Goal: Task Accomplishment & Management: Use online tool/utility

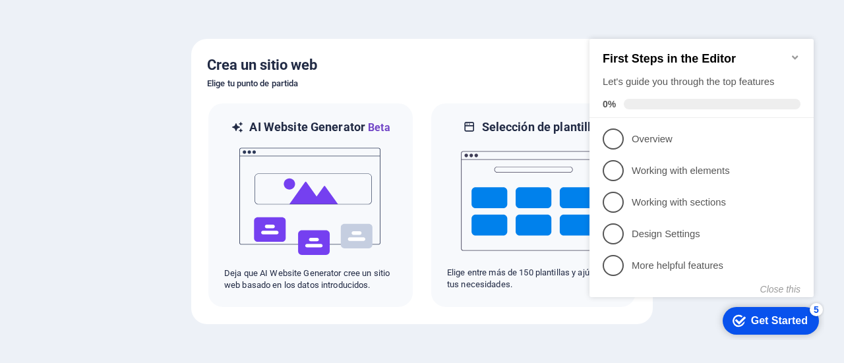
click at [37, 164] on div at bounding box center [422, 181] width 844 height 363
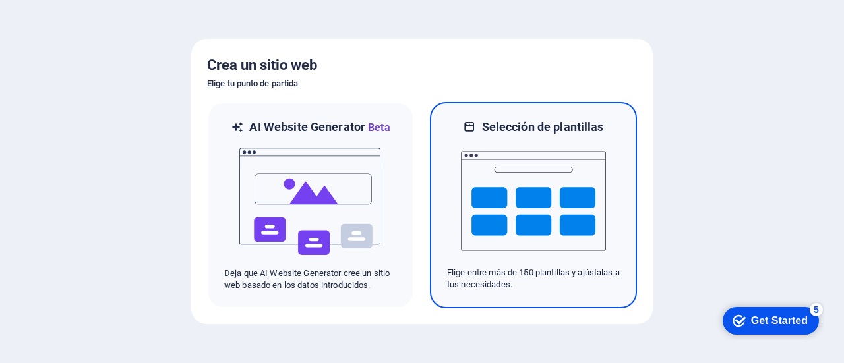
click at [583, 202] on img at bounding box center [533, 201] width 145 height 132
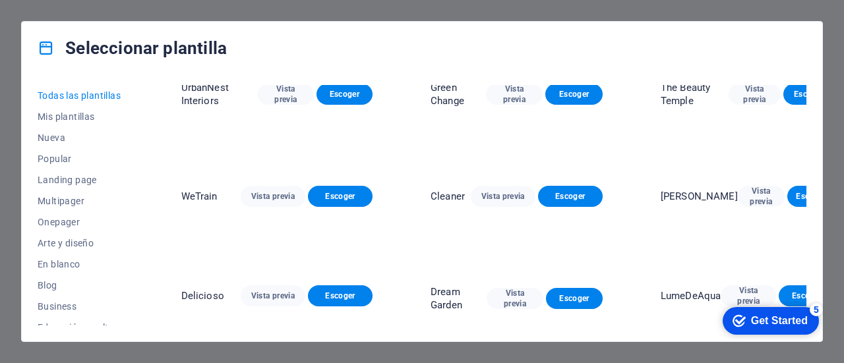
scroll to position [711, 0]
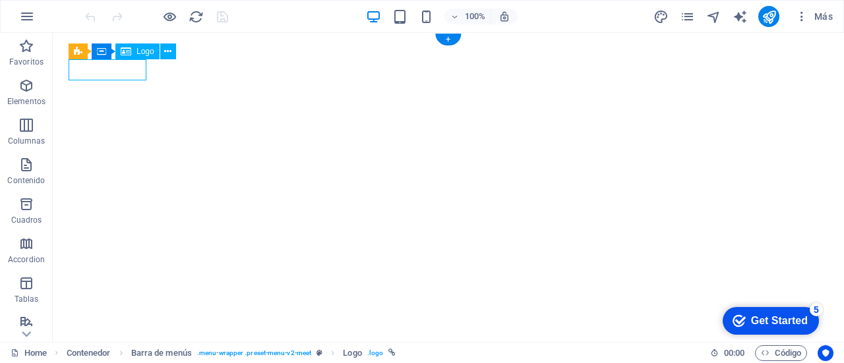
click at [96, 73] on div "Arrastra aquí para reemplazar el contenido existente. Si quieres crear un eleme…" at bounding box center [448, 187] width 791 height 309
select select "px"
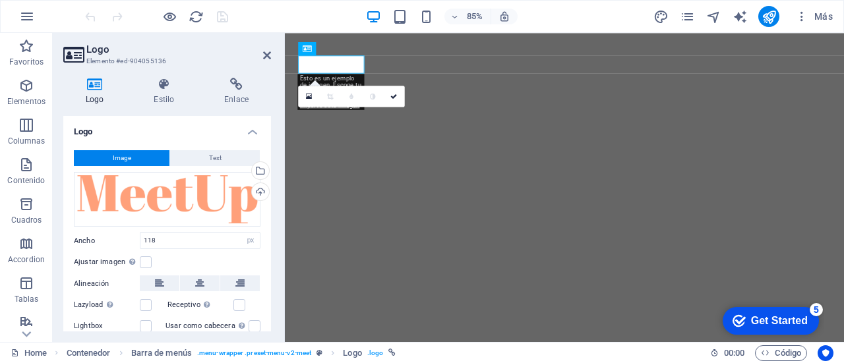
click at [273, 55] on aside "Logo Elemento #ed-904055136 Logo Estilo Enlace Logo Image Text Arrastra archivo…" at bounding box center [169, 187] width 232 height 309
click at [268, 52] on icon at bounding box center [267, 55] width 8 height 11
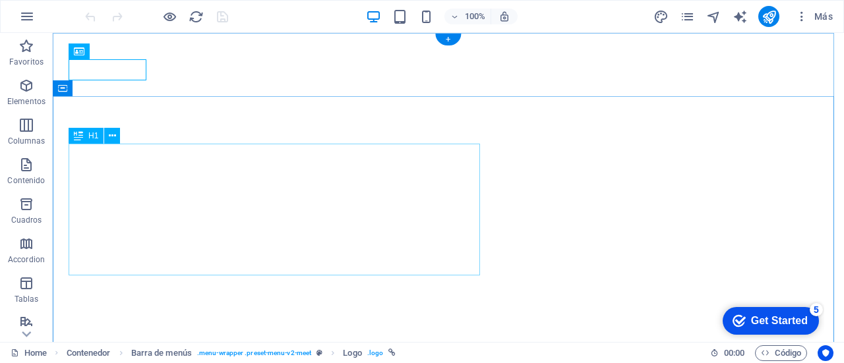
click at [210, 200] on div "H1 Contenedor Contenedor Columnas desiguales Contenedor H2 Contenedor Contenedo…" at bounding box center [448, 187] width 791 height 309
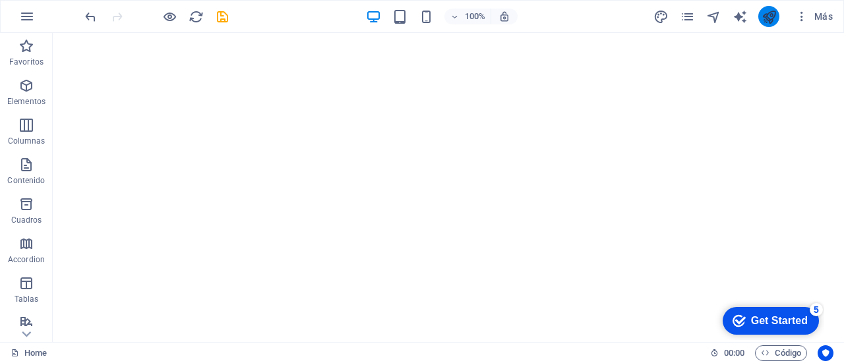
click at [774, 24] on button "publish" at bounding box center [768, 16] width 21 height 21
